Goal: Task Accomplishment & Management: Understand process/instructions

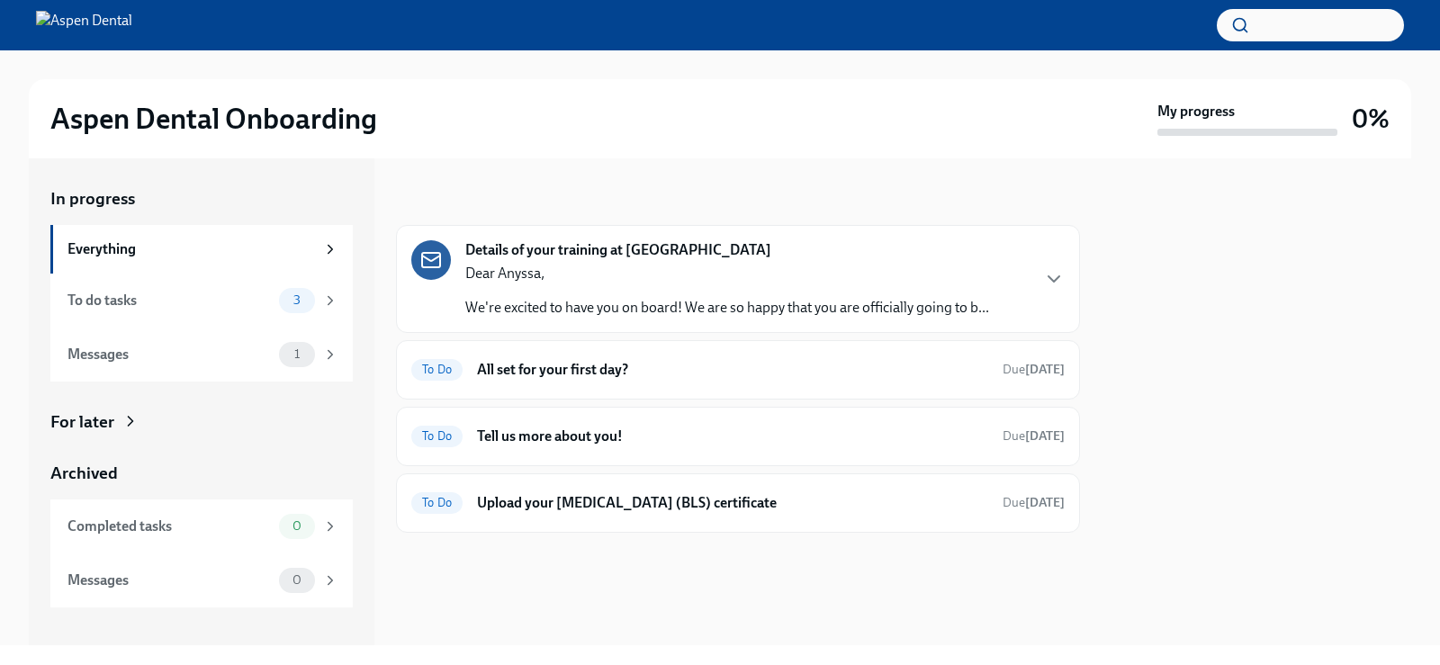
click at [1355, 423] on div at bounding box center [1257, 401] width 310 height 487
click at [568, 301] on p "We're excited to have you on board! We are so happy that you are officially goi…" at bounding box center [727, 308] width 524 height 20
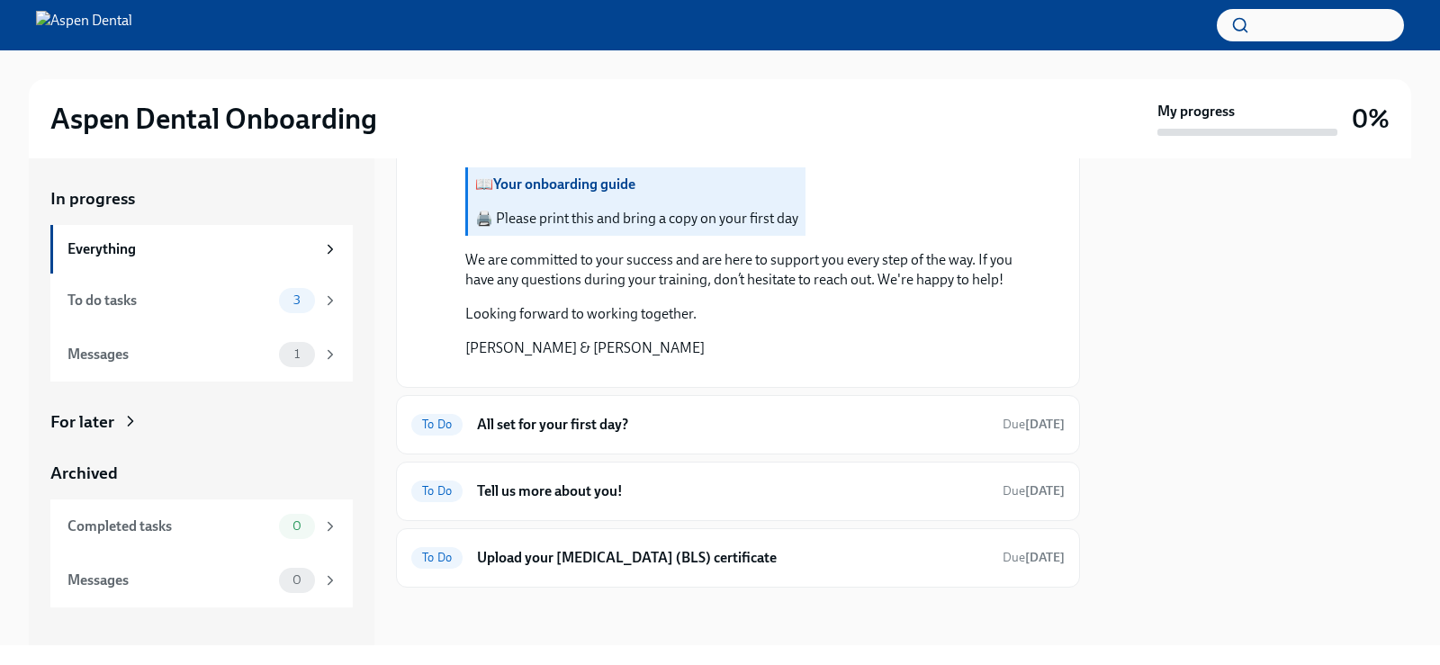
scroll to position [1260, 0]
click at [602, 193] on strong "Your onboarding guide" at bounding box center [564, 184] width 142 height 17
click at [598, 373] on button "Zoom image" at bounding box center [750, 373] width 571 height 0
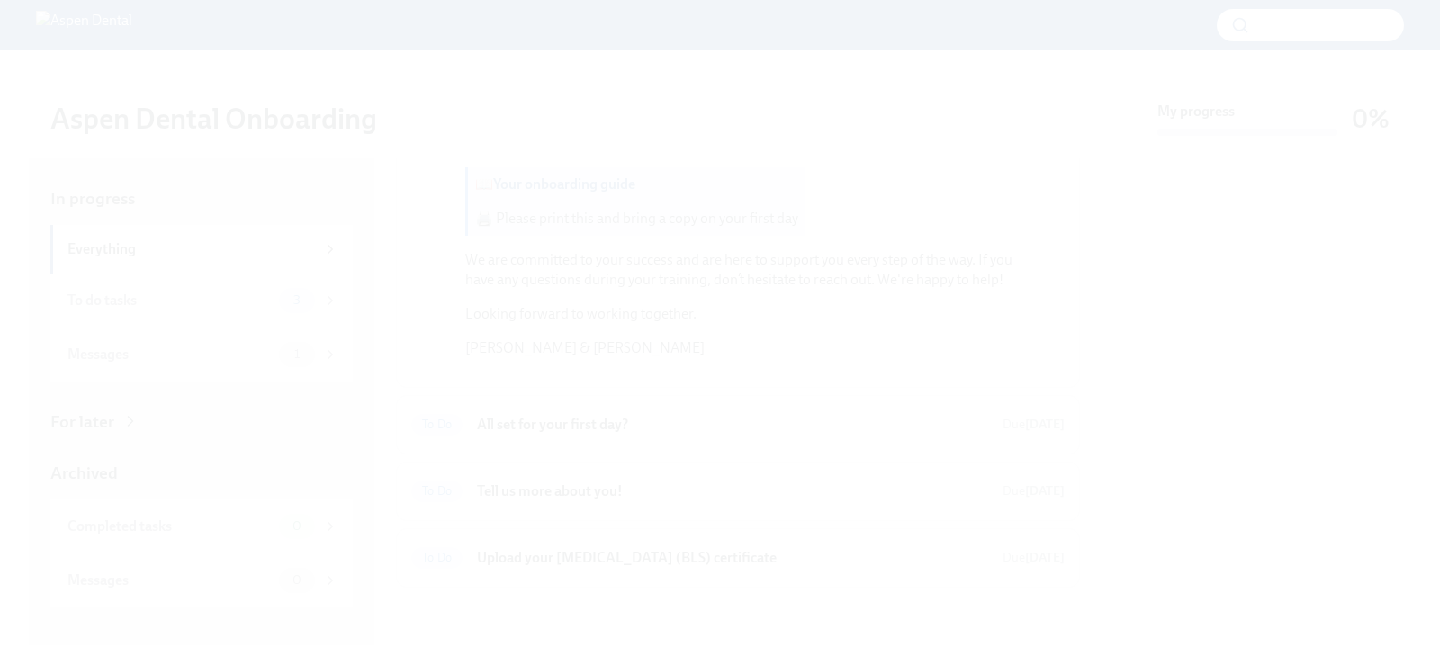
click at [576, 475] on button "Unzoom image" at bounding box center [720, 332] width 1440 height 665
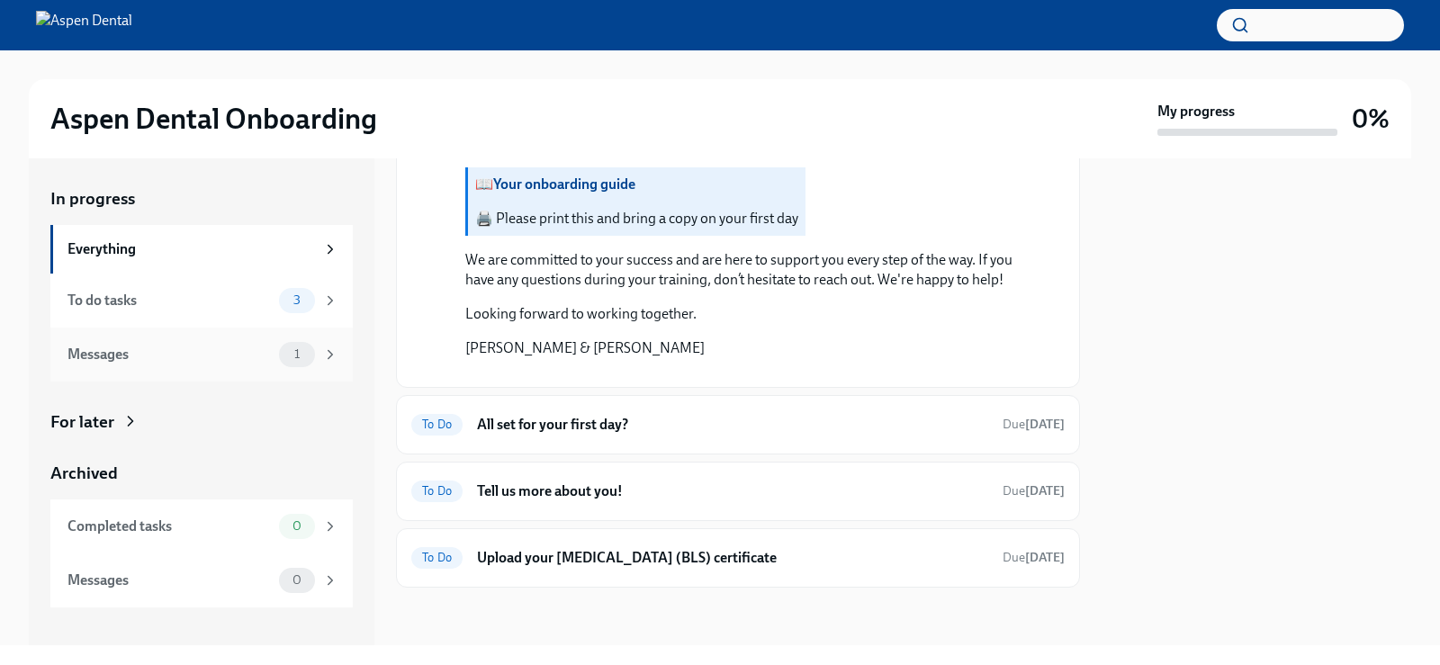
click at [140, 368] on div "Messages 1" at bounding box center [201, 355] width 302 height 54
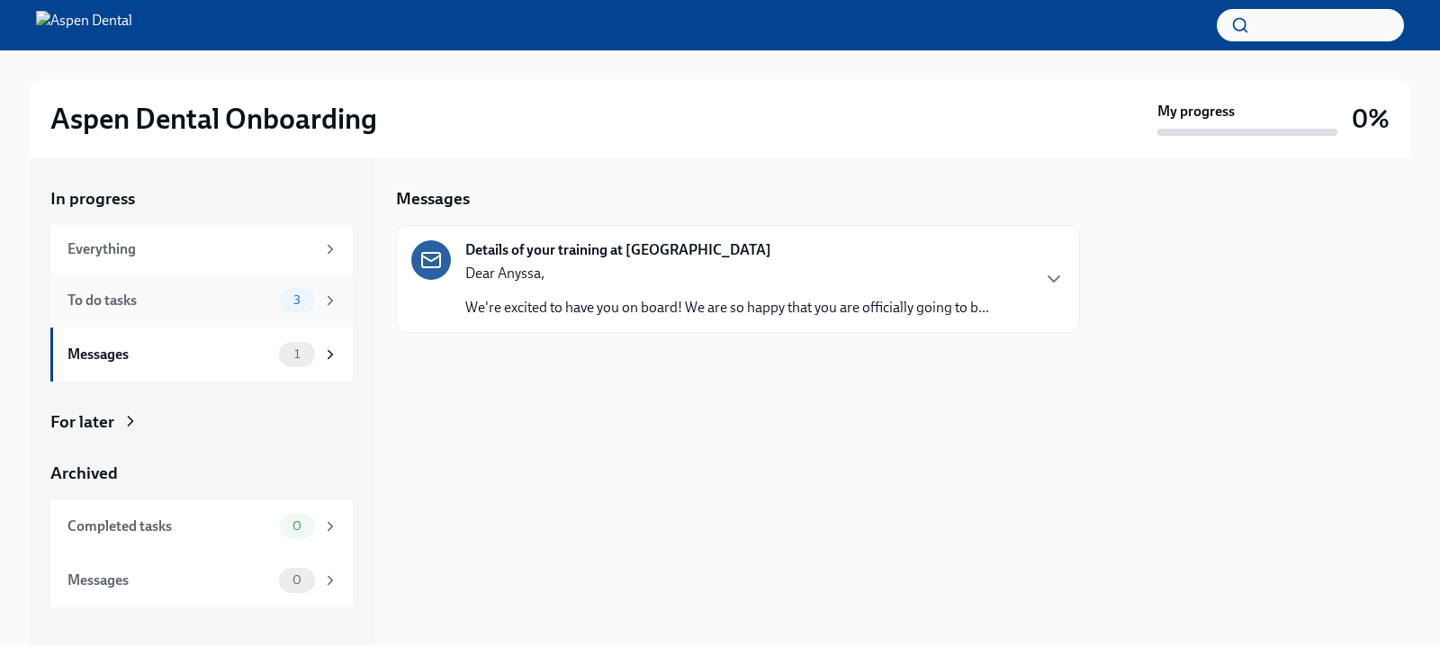
click at [143, 310] on div "To do tasks" at bounding box center [170, 301] width 204 height 20
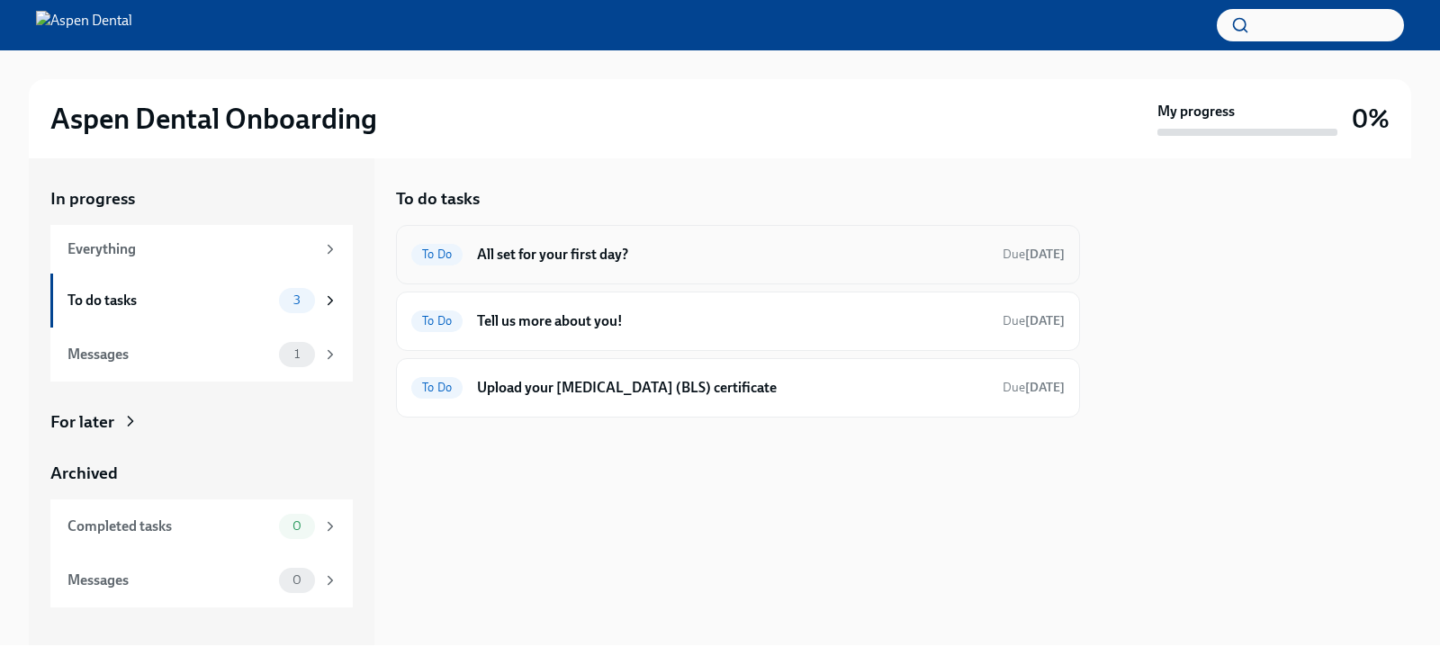
click at [500, 247] on h6 "All set for your first day?" at bounding box center [732, 255] width 511 height 20
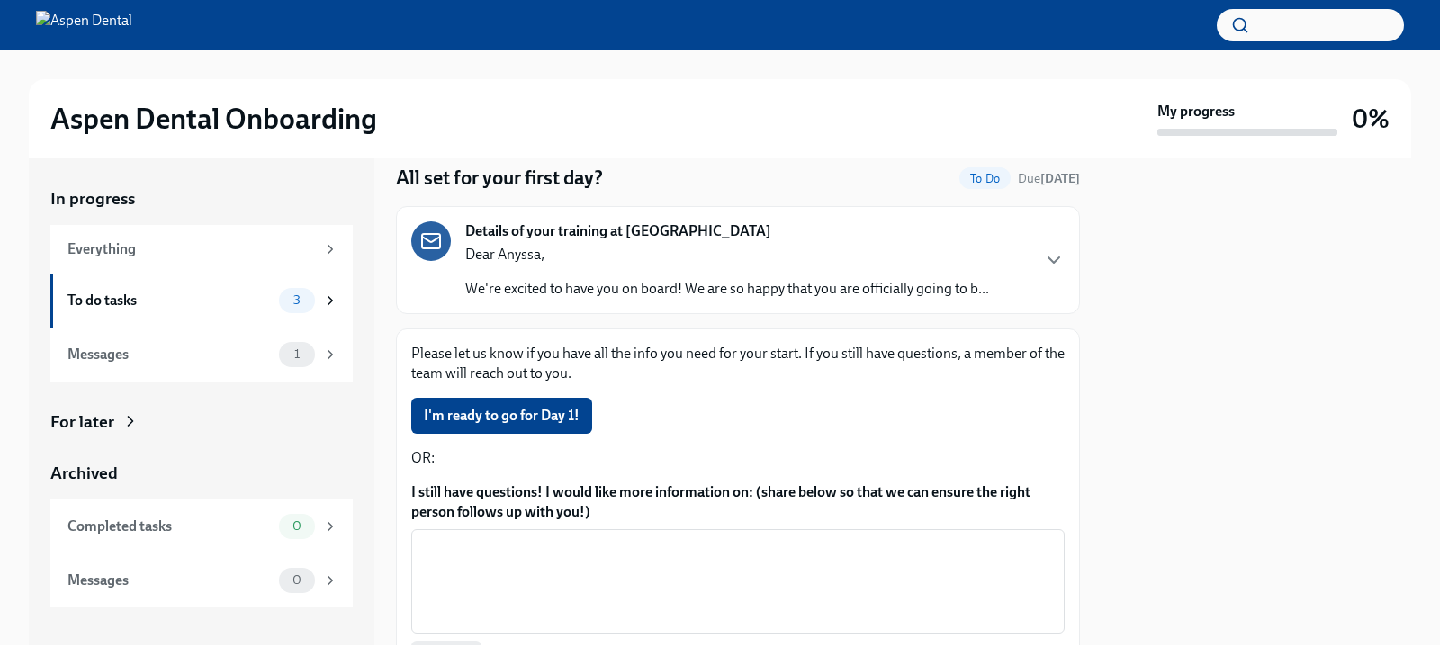
scroll to position [90, 0]
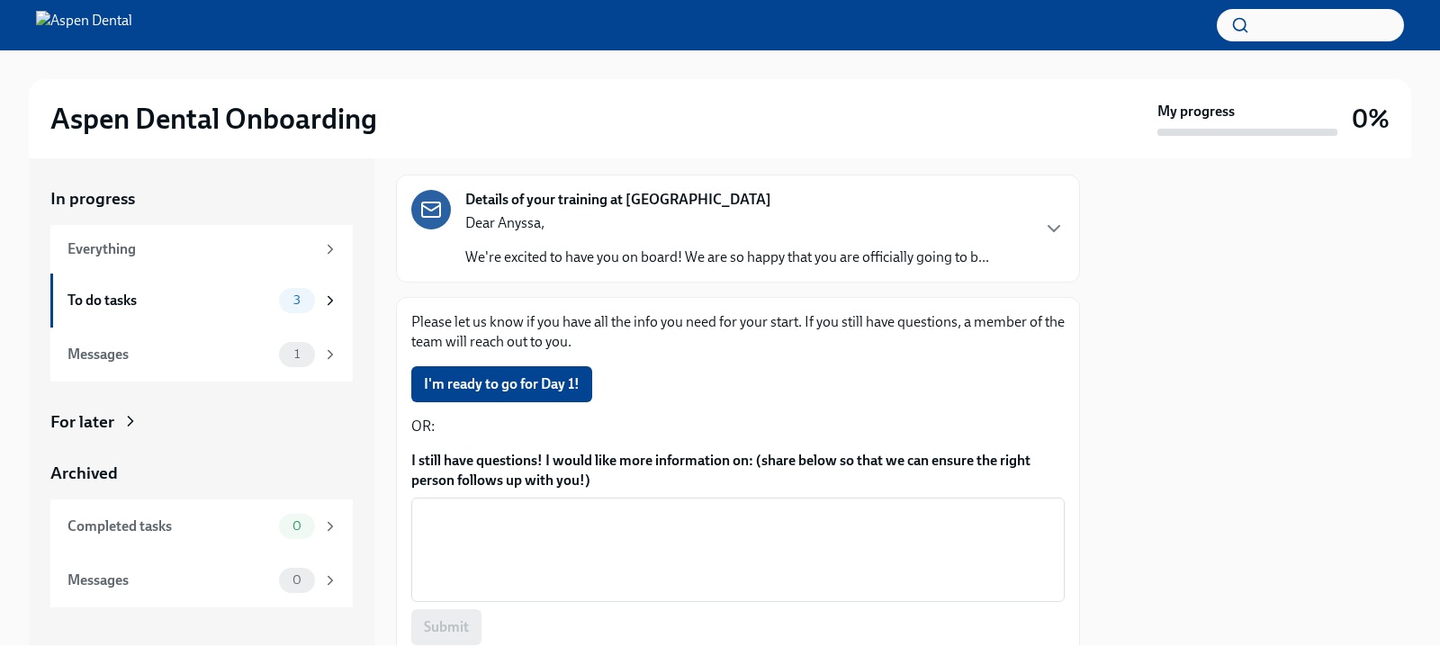
click at [570, 255] on p "We're excited to have you on board! We are so happy that you are officially goi…" at bounding box center [727, 258] width 524 height 20
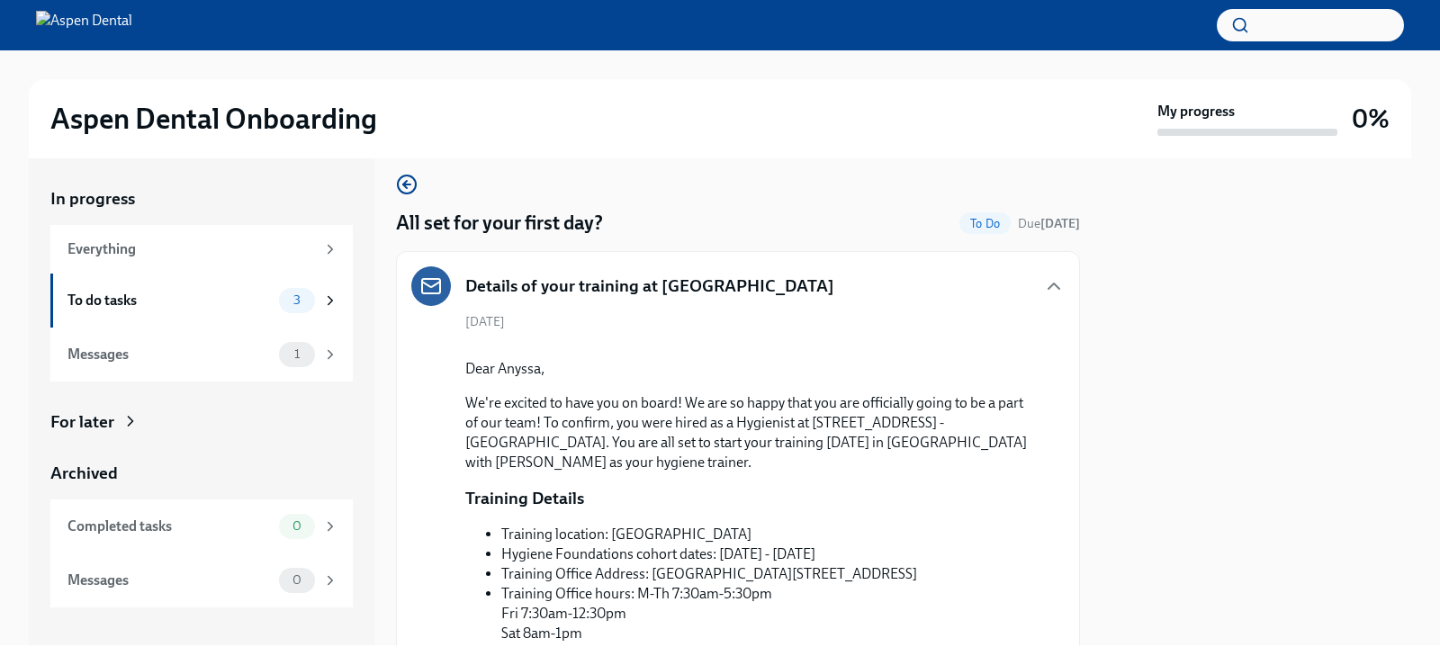
scroll to position [0, 0]
